Goal: Task Accomplishment & Management: Manage account settings

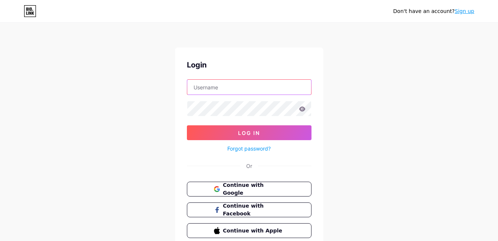
click at [197, 86] on input "text" at bounding box center [249, 87] width 124 height 15
type input "SophiaSister"
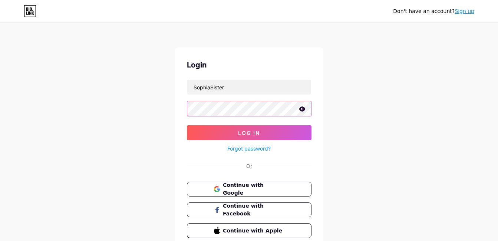
click at [187, 125] on button "Log In" at bounding box center [249, 132] width 125 height 15
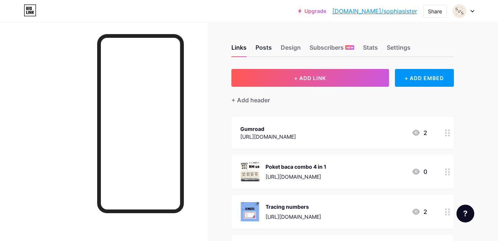
click at [269, 44] on div "Posts" at bounding box center [264, 49] width 16 height 13
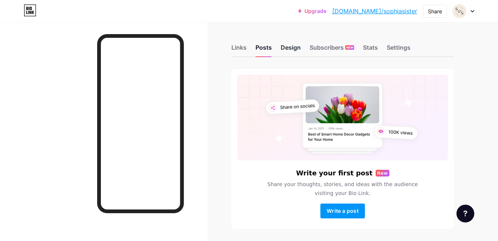
click at [293, 47] on div "Design" at bounding box center [291, 49] width 20 height 13
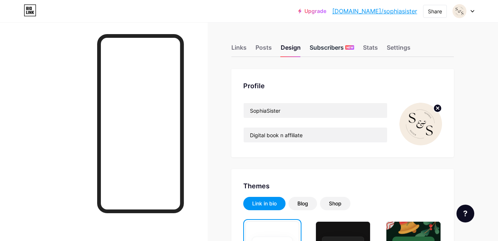
click at [324, 44] on div "Subscribers NEW" at bounding box center [332, 49] width 45 height 13
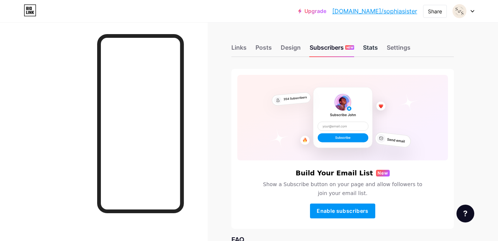
click at [374, 52] on div "Stats" at bounding box center [370, 49] width 15 height 13
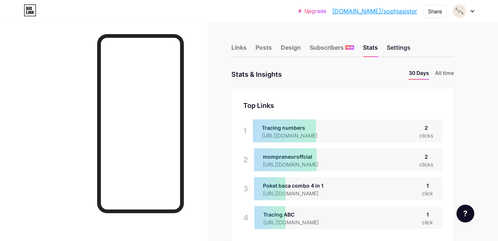
click at [400, 54] on div "Settings" at bounding box center [399, 49] width 24 height 13
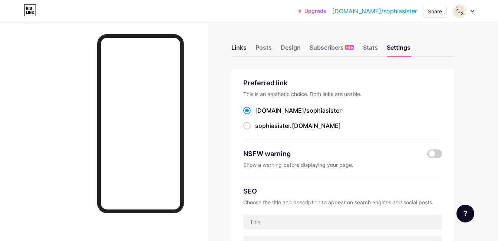
click at [237, 53] on div "Links" at bounding box center [238, 49] width 15 height 13
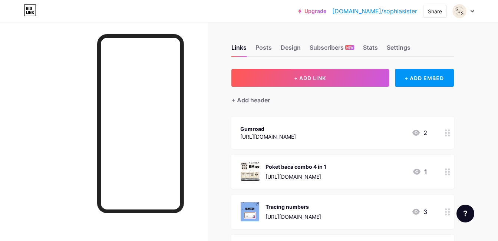
click at [450, 139] on div at bounding box center [447, 133] width 13 height 32
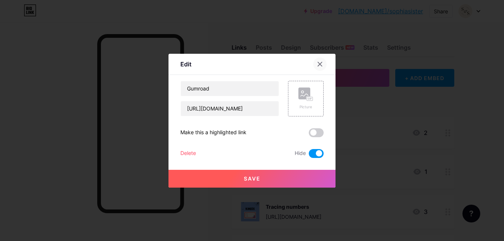
click at [319, 62] on icon at bounding box center [320, 64] width 4 height 4
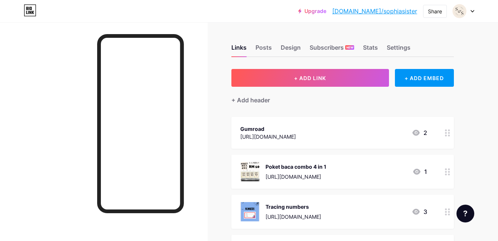
click at [275, 170] on div "Poket baca combo 4 in 1" at bounding box center [296, 167] width 61 height 8
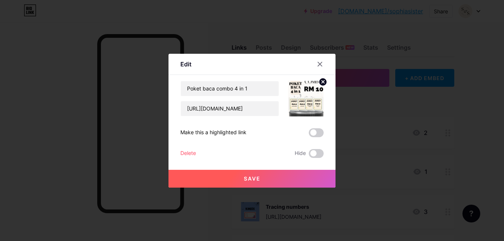
click at [302, 97] on img at bounding box center [306, 99] width 36 height 36
click at [317, 66] on icon at bounding box center [320, 64] width 6 height 6
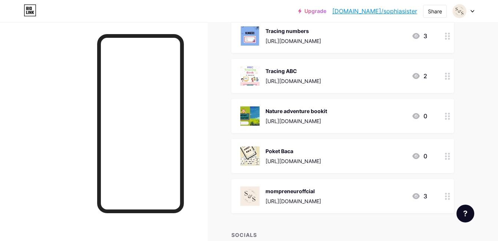
scroll to position [175, 0]
click at [423, 193] on div "3" at bounding box center [420, 197] width 16 height 9
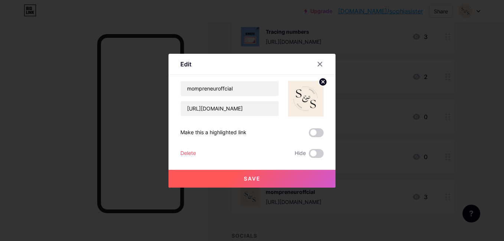
click at [423, 193] on div at bounding box center [252, 120] width 504 height 241
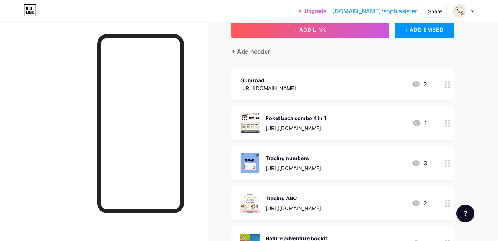
scroll to position [0, 0]
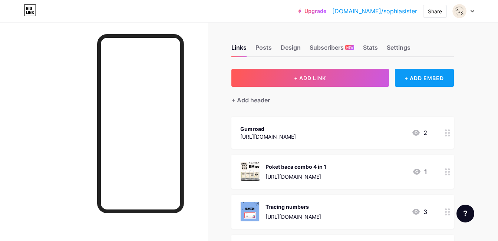
click at [418, 78] on div "+ ADD EMBED" at bounding box center [424, 78] width 59 height 18
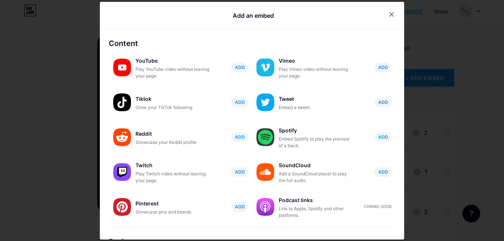
click at [418, 78] on div at bounding box center [252, 120] width 504 height 241
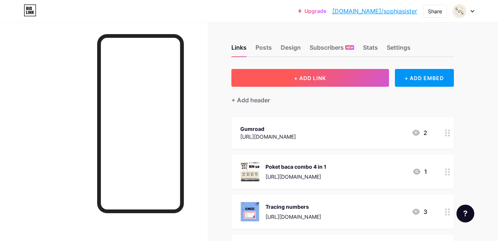
click at [353, 69] on button "+ ADD LINK" at bounding box center [310, 78] width 158 height 18
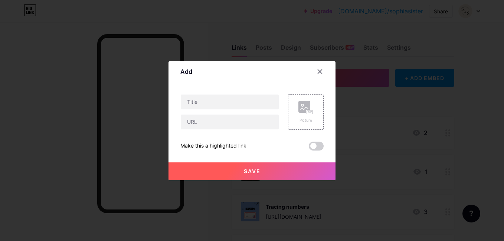
click at [317, 72] on icon at bounding box center [320, 72] width 6 height 6
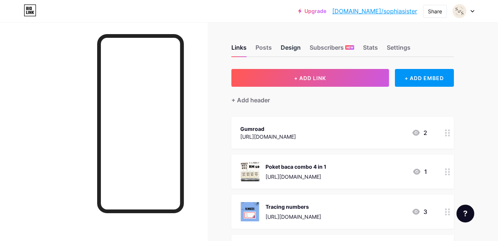
click at [286, 52] on div "Design" at bounding box center [291, 49] width 20 height 13
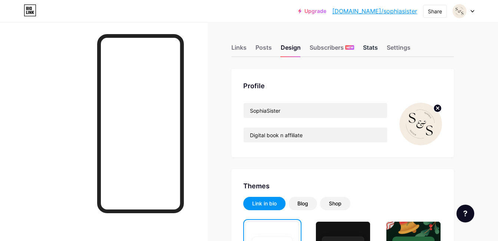
click at [372, 49] on div "Stats" at bounding box center [370, 49] width 15 height 13
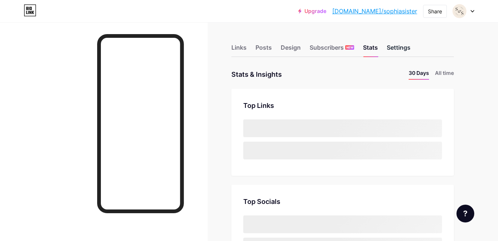
click at [395, 49] on div "Settings" at bounding box center [399, 49] width 24 height 13
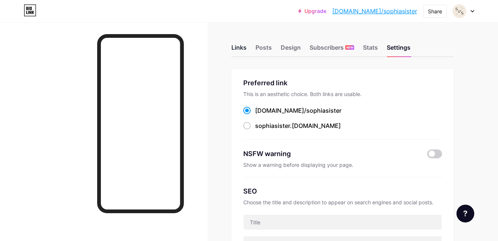
click at [243, 47] on div "Links" at bounding box center [238, 49] width 15 height 13
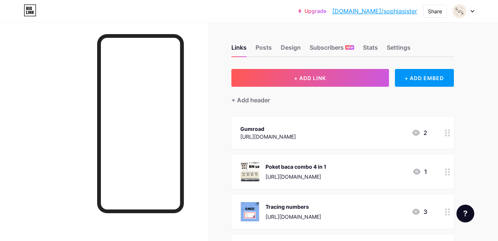
click at [190, 98] on div at bounding box center [104, 142] width 208 height 241
